Goal: Information Seeking & Learning: Understand process/instructions

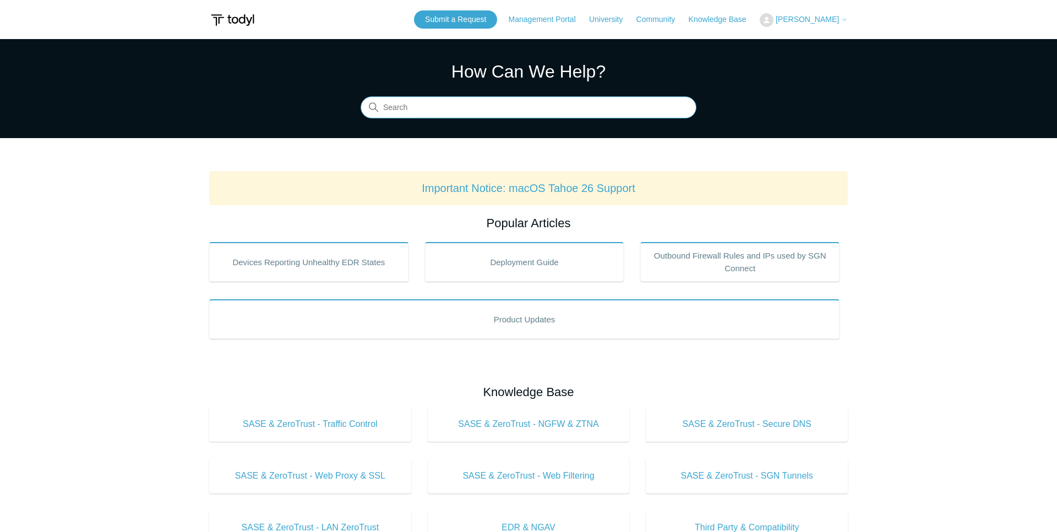
click at [519, 108] on input "Search" at bounding box center [529, 108] width 336 height 22
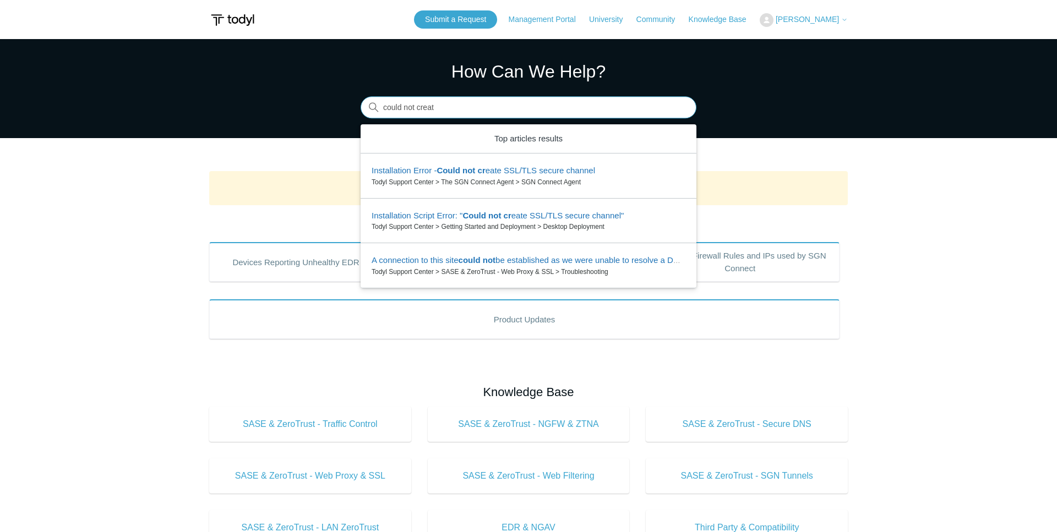
type input "could not create"
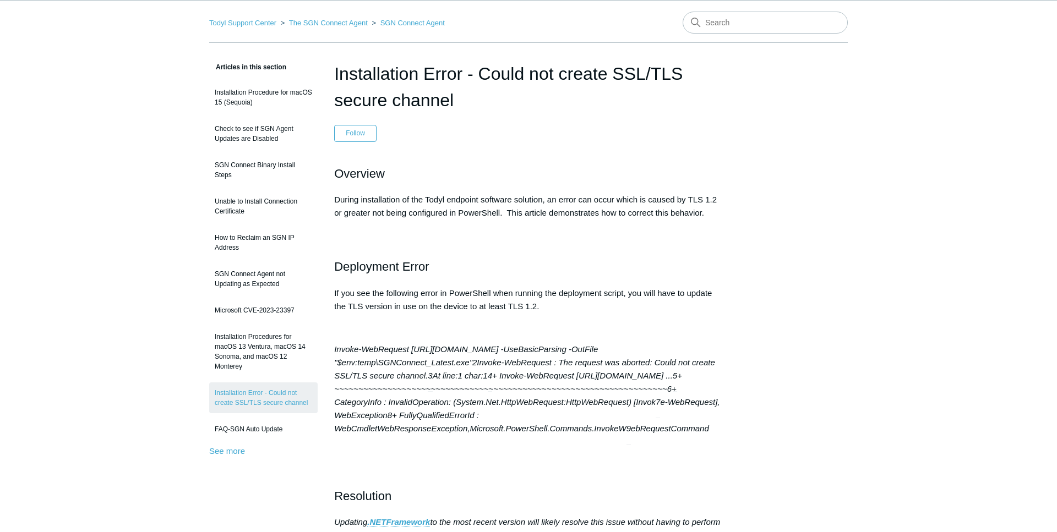
scroll to position [56, 0]
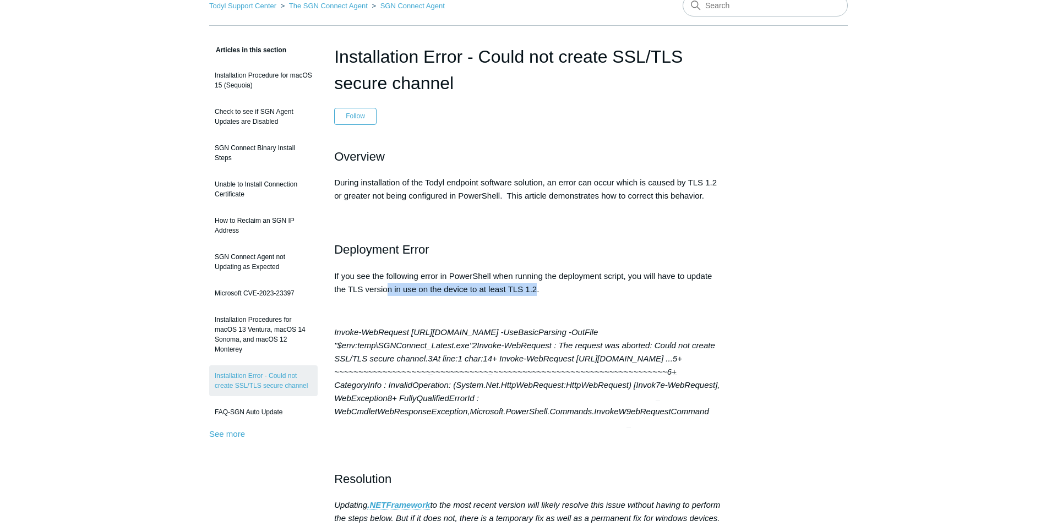
drag, startPoint x: 398, startPoint y: 295, endPoint x: 538, endPoint y: 296, distance: 140.4
click at [538, 296] on p "If you see the following error in PowerShell when running the deployment script…" at bounding box center [528, 283] width 389 height 26
drag, startPoint x: 540, startPoint y: 290, endPoint x: 508, endPoint y: 292, distance: 31.5
click at [508, 292] on p "If you see the following error in PowerShell when running the deployment script…" at bounding box center [528, 283] width 389 height 26
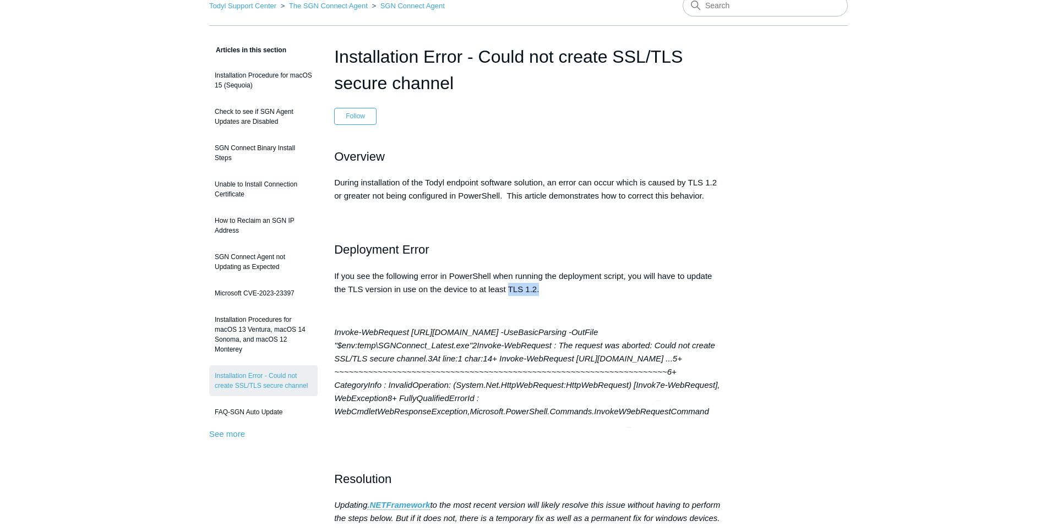
click at [511, 291] on p "If you see the following error in PowerShell when running the deployment script…" at bounding box center [528, 283] width 389 height 26
copy p "TLS"
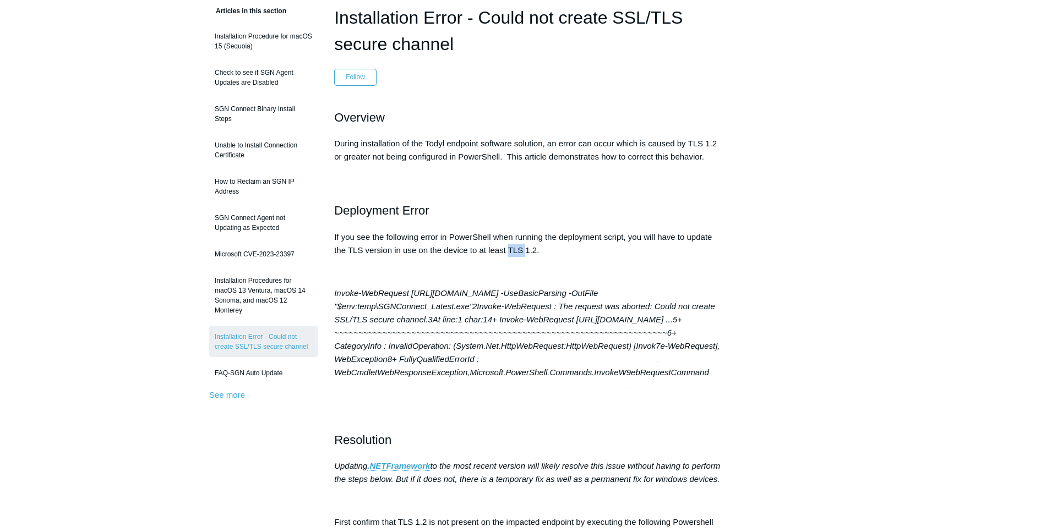
scroll to position [112, 0]
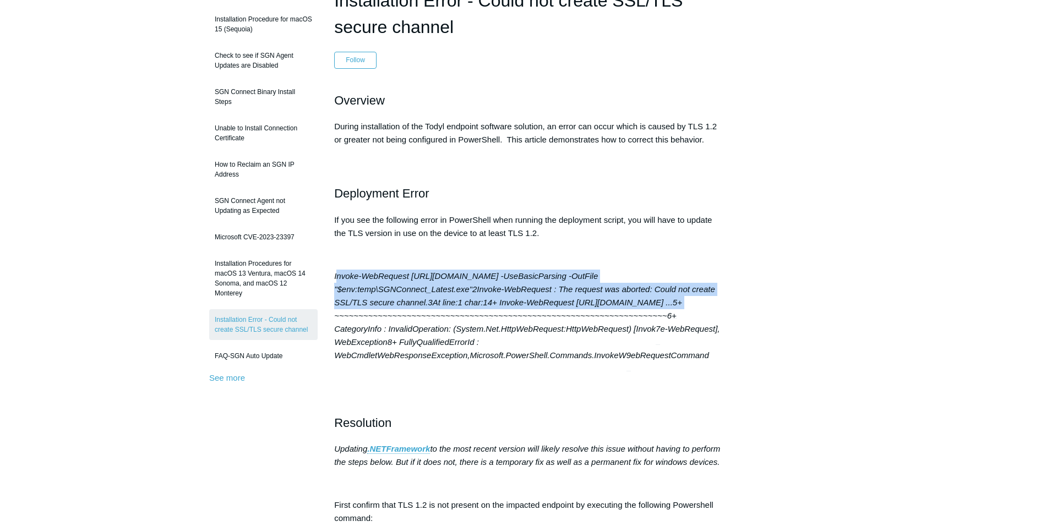
drag, startPoint x: 339, startPoint y: 277, endPoint x: 538, endPoint y: 317, distance: 203.8
click at [538, 317] on p "Invoke-WebRequest https://download.todyl.com/sgn_connect/SGNConnect_Latest.exe …" at bounding box center [528, 316] width 389 height 93
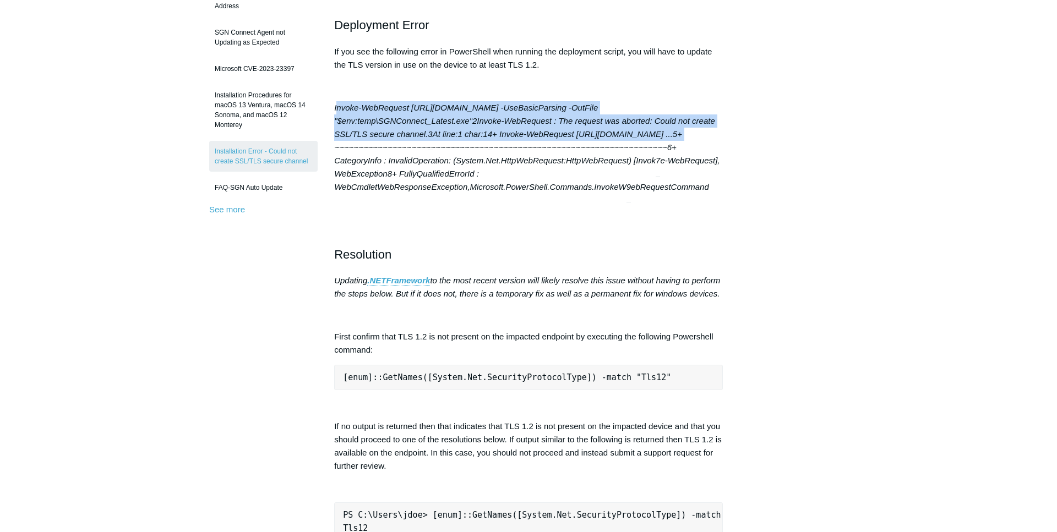
scroll to position [337, 0]
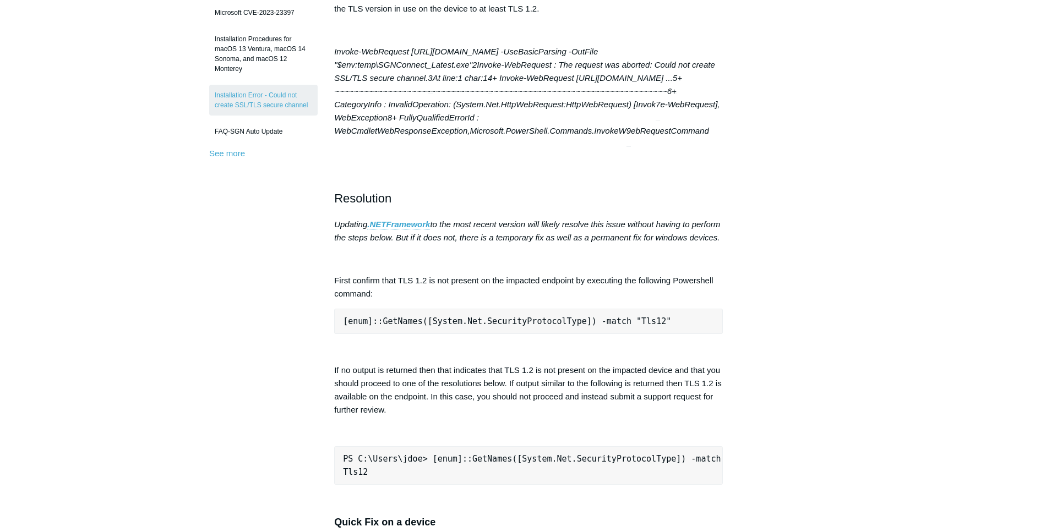
click at [352, 334] on pre "[enum]::GetNames([System.Net.SecurityProtocolType]) -match "Tls12"" at bounding box center [528, 321] width 389 height 25
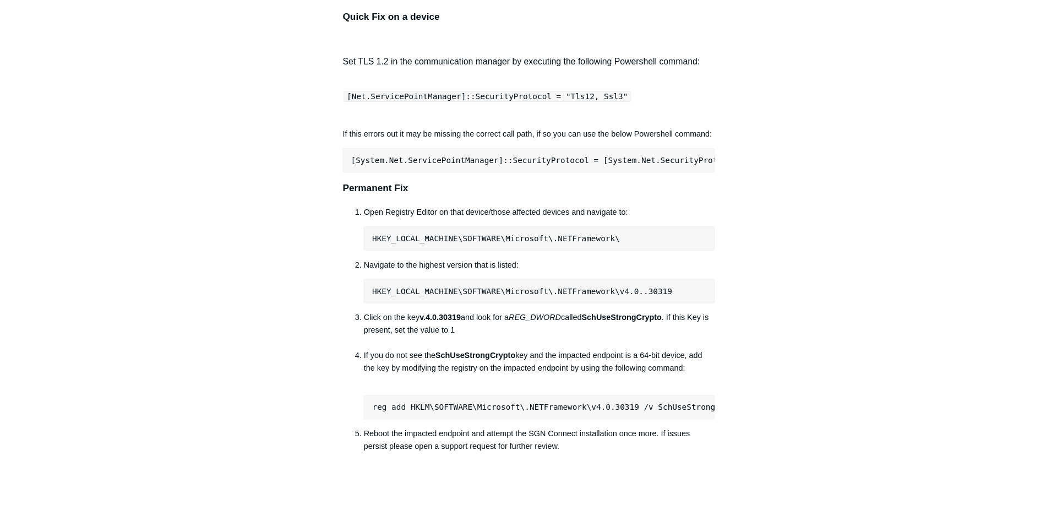
scroll to position [899, 0]
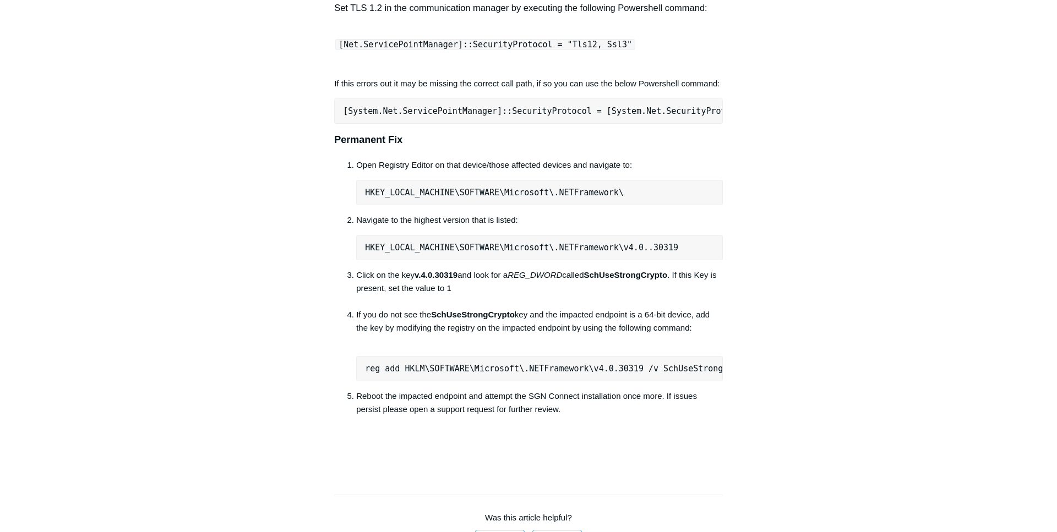
click at [437, 200] on li "Open Registry Editor on that device/those affected devices and navigate to: HKE…" at bounding box center [539, 182] width 367 height 47
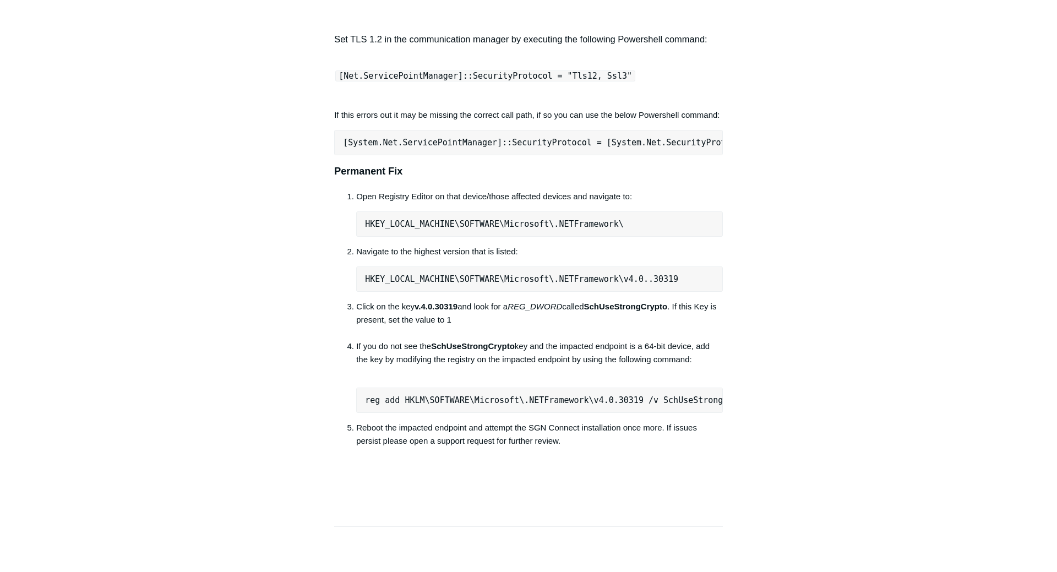
scroll to position [0, 0]
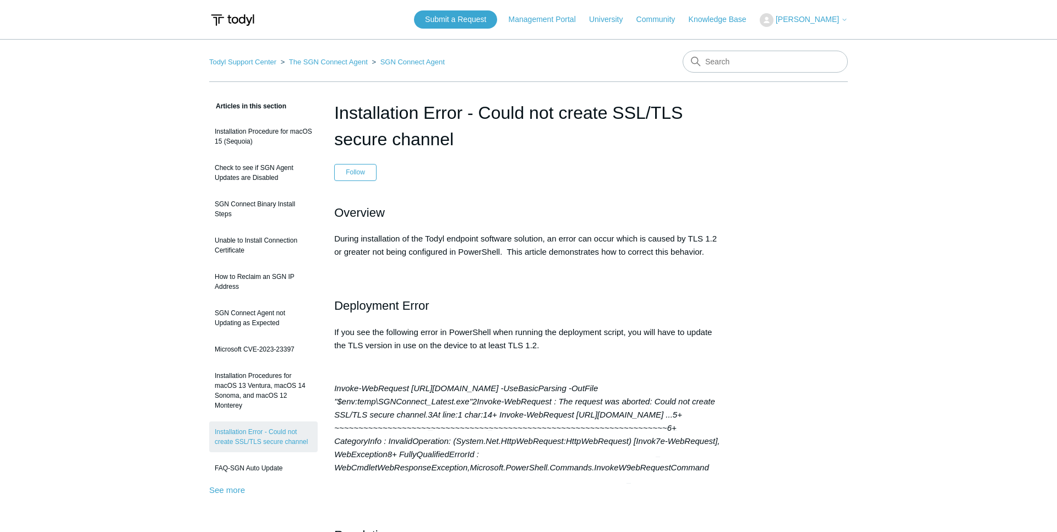
click at [700, 235] on p "During installation of the Todyl endpoint software solution, an error can occur…" at bounding box center [528, 245] width 389 height 26
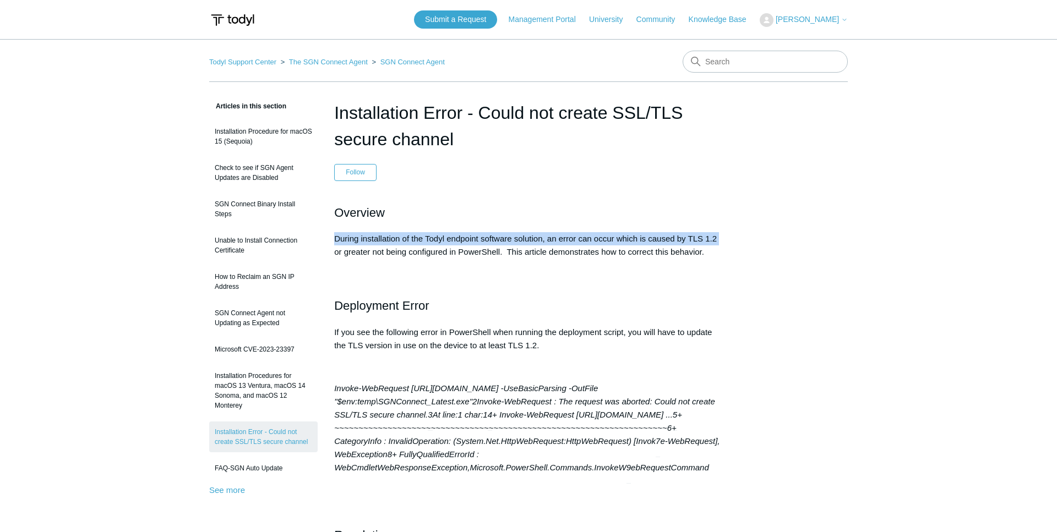
drag, startPoint x: 722, startPoint y: 237, endPoint x: 328, endPoint y: 241, distance: 394.2
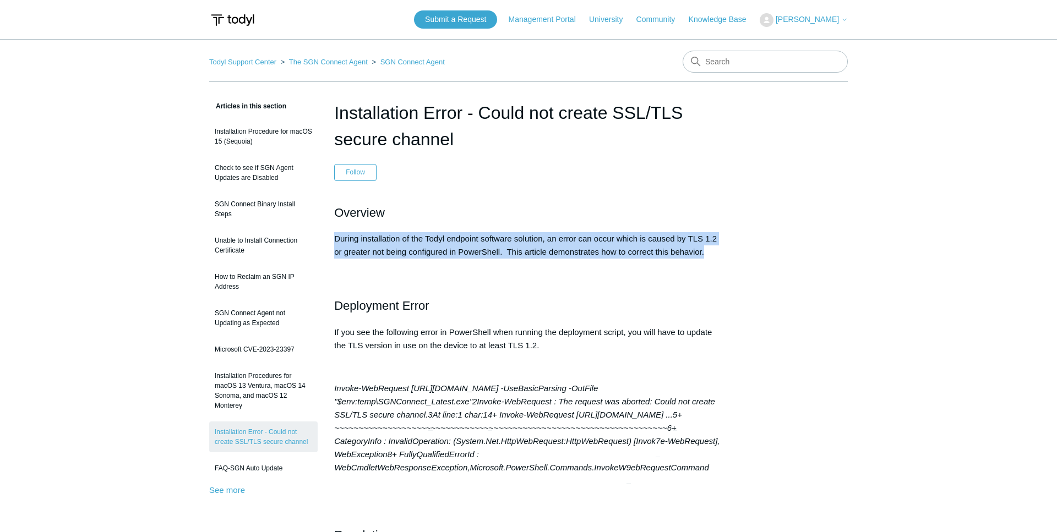
drag, startPoint x: 335, startPoint y: 237, endPoint x: 773, endPoint y: 256, distance: 438.7
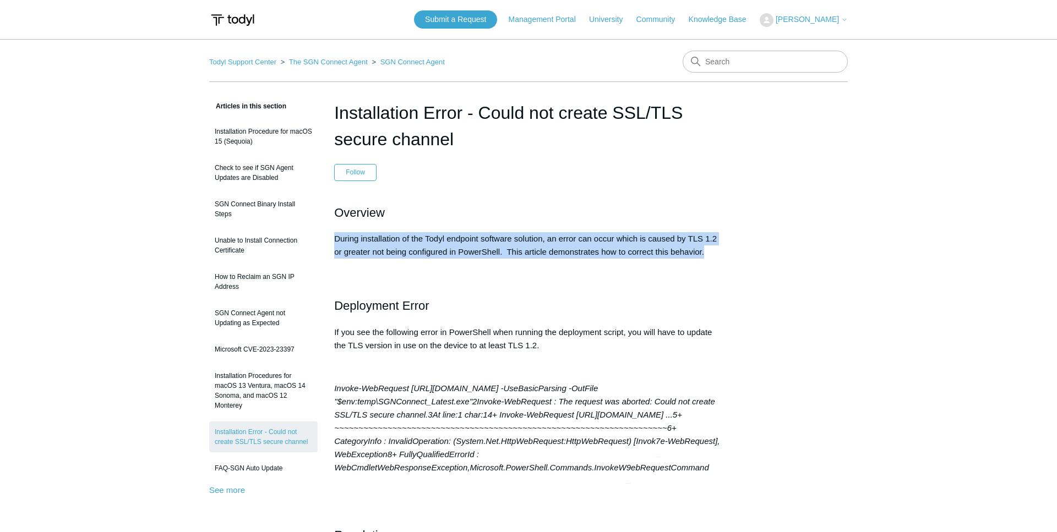
drag, startPoint x: 708, startPoint y: 256, endPoint x: 327, endPoint y: 241, distance: 380.8
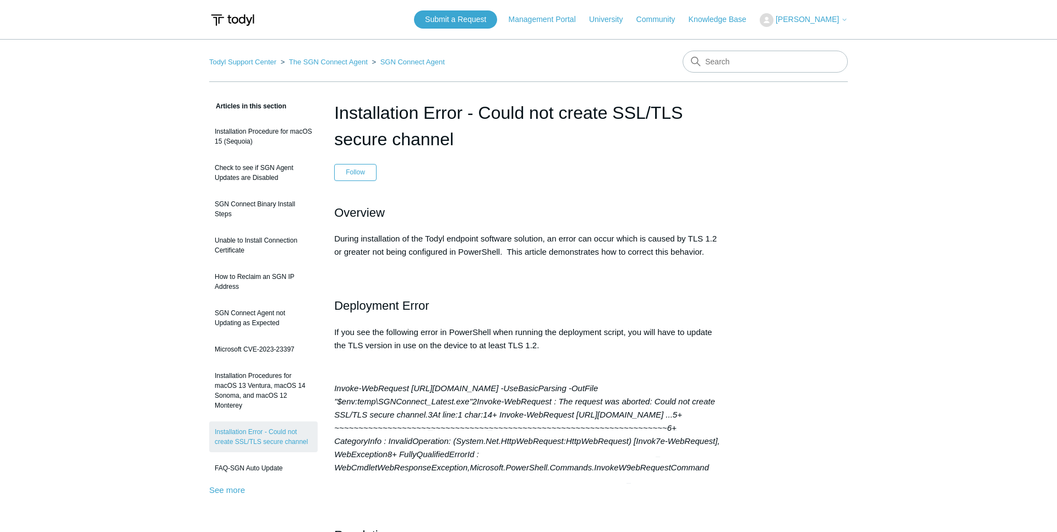
click at [336, 237] on p "During installation of the Todyl endpoint software solution, an error can occur…" at bounding box center [528, 245] width 389 height 26
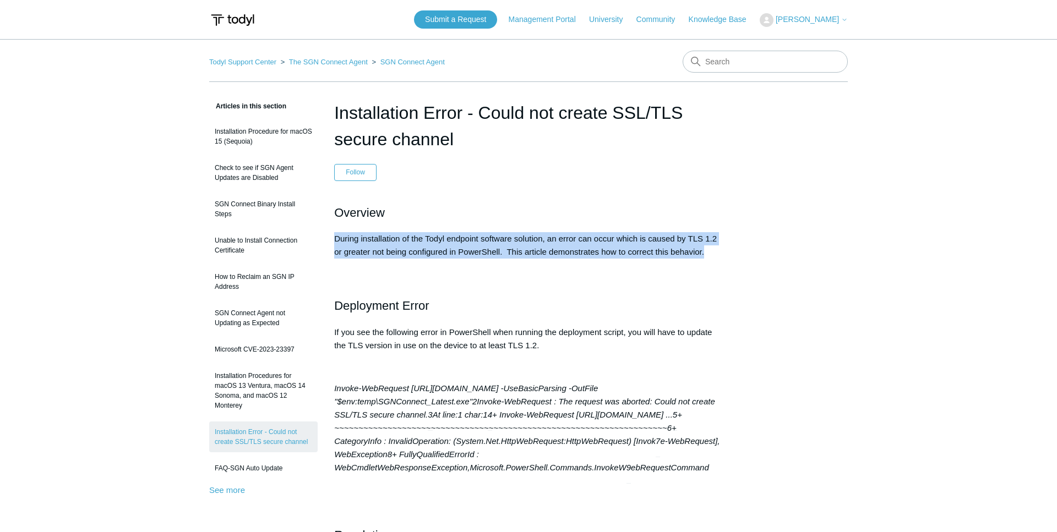
drag, startPoint x: 336, startPoint y: 237, endPoint x: 741, endPoint y: 264, distance: 406.1
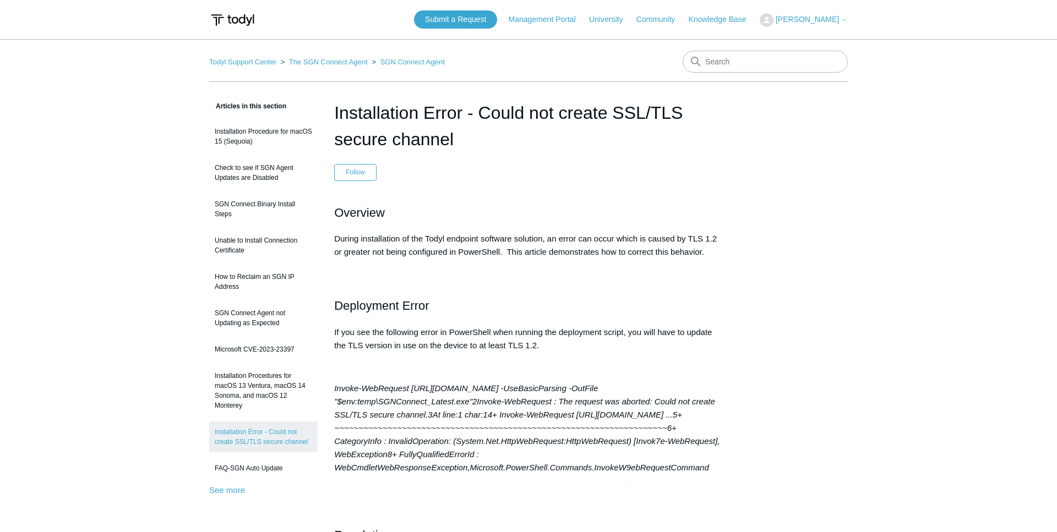
click at [684, 270] on h2 at bounding box center [528, 276] width 389 height 19
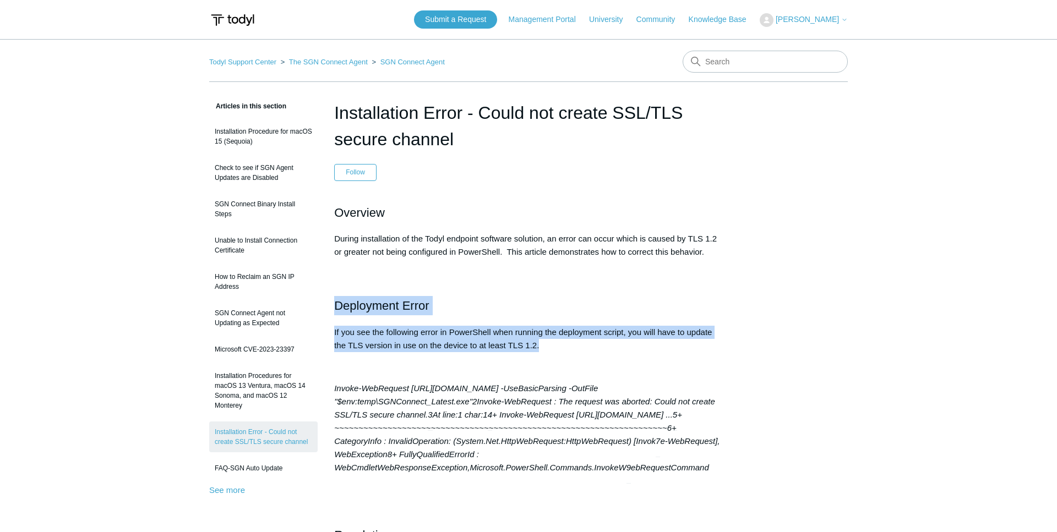
drag, startPoint x: 336, startPoint y: 308, endPoint x: 603, endPoint y: 345, distance: 269.0
click at [571, 351] on p "If you see the following error in PowerShell when running the deployment script…" at bounding box center [528, 339] width 389 height 26
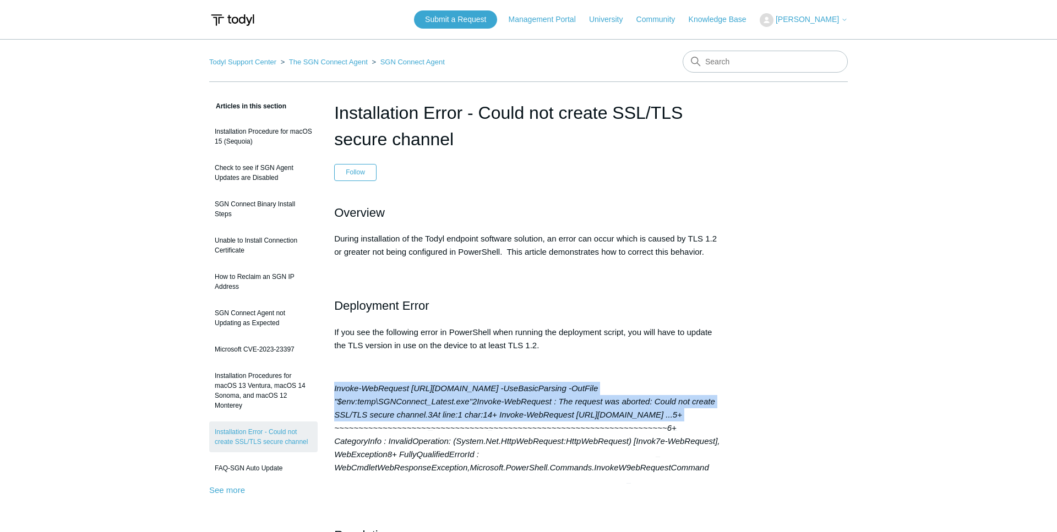
drag, startPoint x: 335, startPoint y: 390, endPoint x: 626, endPoint y: 431, distance: 293.5
click at [628, 431] on p "Invoke-WebRequest https://download.todyl.com/sgn_connect/SGNConnect_Latest.exe …" at bounding box center [528, 428] width 389 height 93
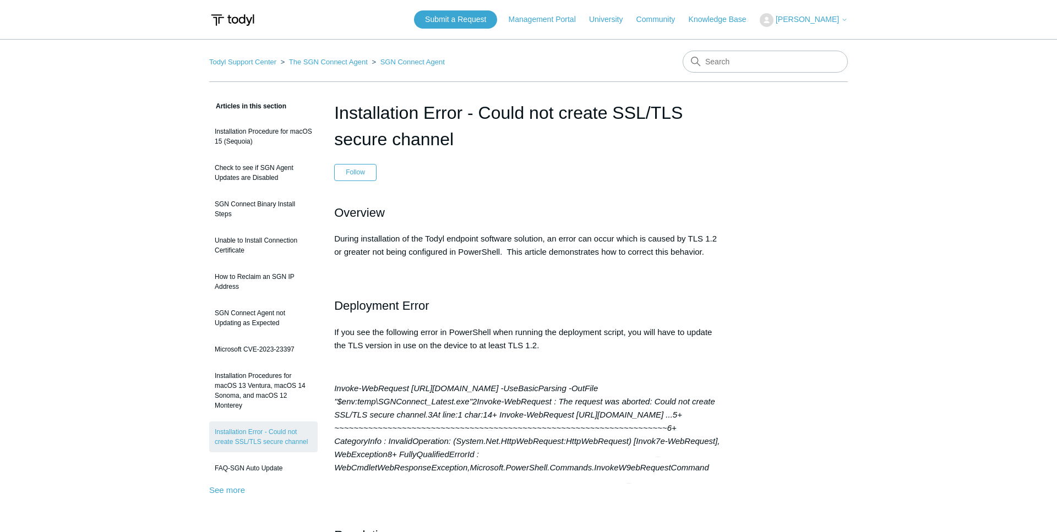
click at [510, 368] on p at bounding box center [528, 367] width 389 height 13
